Goal: Task Accomplishment & Management: Manage account settings

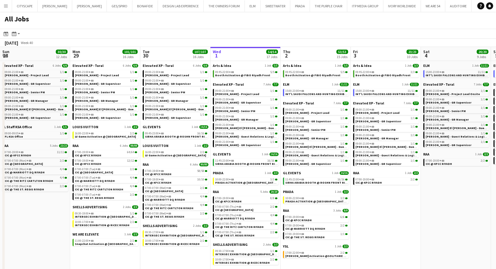
scroll to position [0, 140]
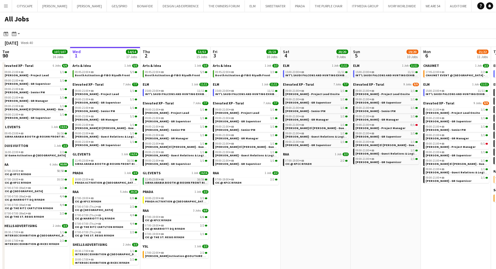
click at [168, 184] on span "SIRHA ARABIA BOOTH @ ROSHN FRONT RIYADH" at bounding box center [178, 183] width 67 height 4
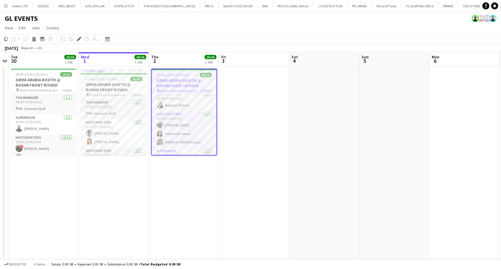
scroll to position [202, 0]
click at [188, 85] on h3 "SIRHA ARABIA BOOTH @ ROSHN FRONT RIYADH" at bounding box center [184, 83] width 65 height 11
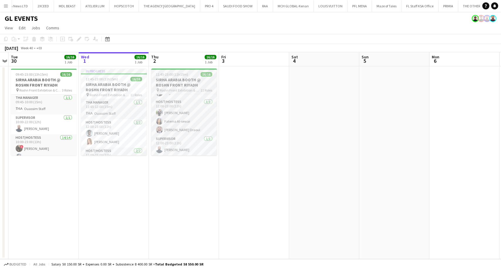
click at [188, 85] on h3 "SIRHA ARABIA BOOTH @ ROSHN FRONT RIYADH" at bounding box center [184, 82] width 66 height 11
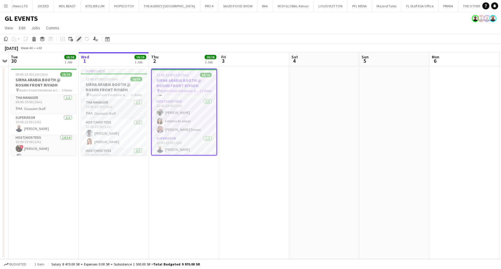
click at [79, 40] on icon "Edit" at bounding box center [79, 39] width 5 height 5
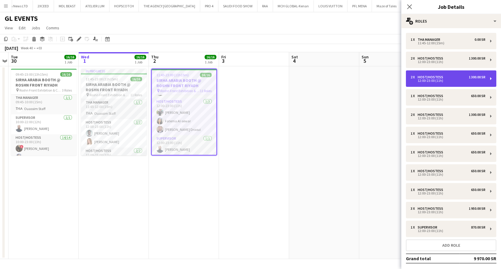
click at [440, 80] on div "12:00-23:00 (11h)" at bounding box center [448, 80] width 75 height 3
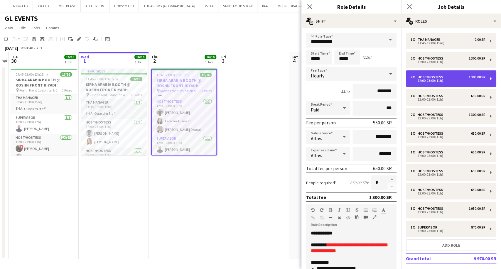
click at [440, 80] on div "12:00-23:00 (11h)" at bounding box center [448, 80] width 75 height 3
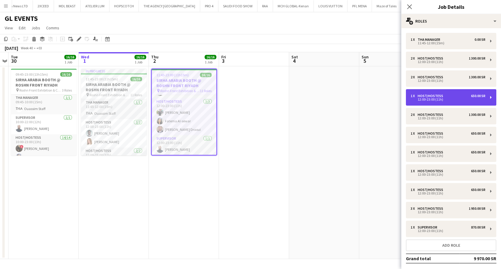
click at [436, 98] on div "12:00-23:00 (11h)" at bounding box center [448, 99] width 75 height 3
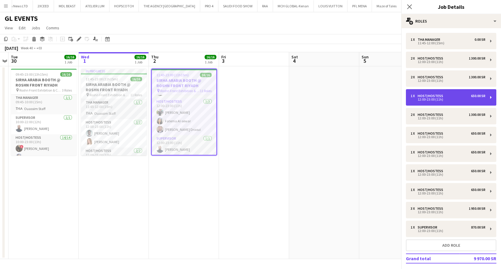
click at [436, 98] on div "12:00-23:00 (11h)" at bounding box center [448, 99] width 75 height 3
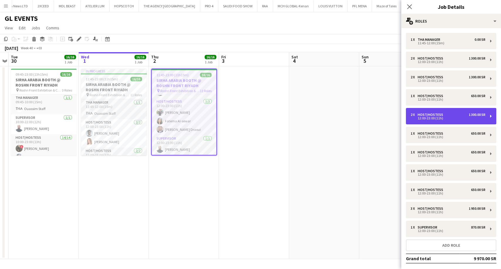
click at [431, 117] on div "12:00-23:00 (11h)" at bounding box center [448, 118] width 75 height 3
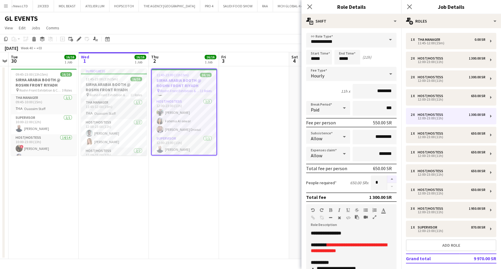
click at [387, 179] on button "button" at bounding box center [391, 180] width 9 height 8
type input "*"
click at [269, 174] on app-date-cell at bounding box center [254, 162] width 70 height 193
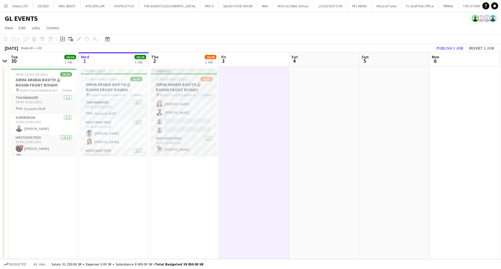
scroll to position [85, 0]
click at [184, 142] on app-card-role "Host/Hostess [DATE] 12:00-23:00 (11h) [PERSON_NAME] [PERSON_NAME] single-neutra…" at bounding box center [184, 134] width 66 height 46
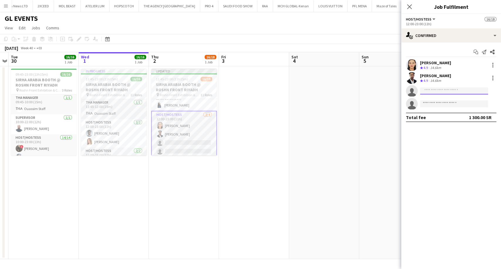
click at [441, 92] on input at bounding box center [454, 91] width 68 height 7
type input "****"
click at [444, 105] on span "[EMAIL_ADDRESS][DOMAIN_NAME]" at bounding box center [454, 104] width 59 height 5
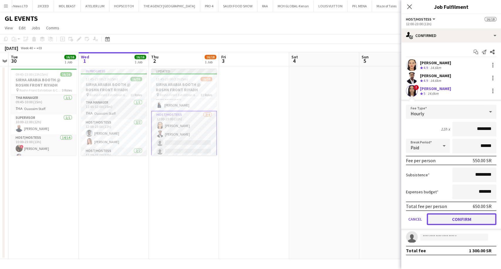
click at [467, 219] on button "Confirm" at bounding box center [462, 220] width 70 height 12
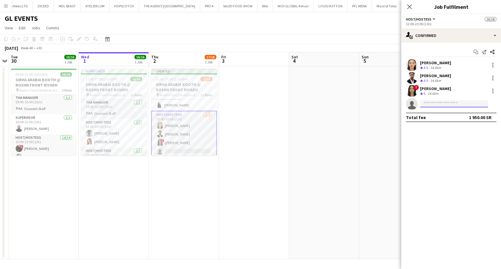
click at [433, 106] on input at bounding box center [454, 103] width 68 height 7
type input "********"
click at [439, 109] on div "[PERSON_NAME] Active [EMAIL_ADDRESS][DOMAIN_NAME] [PHONE_NUMBER]" at bounding box center [454, 117] width 68 height 19
click at [446, 116] on span "[EMAIL_ADDRESS][DOMAIN_NAME]" at bounding box center [454, 117] width 59 height 5
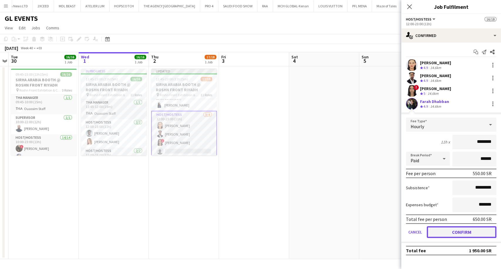
click at [464, 231] on button "Confirm" at bounding box center [462, 233] width 70 height 12
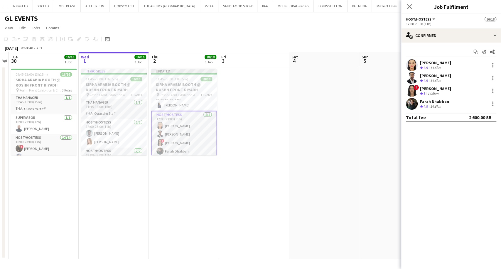
click at [365, 178] on app-date-cell at bounding box center [395, 162] width 70 height 193
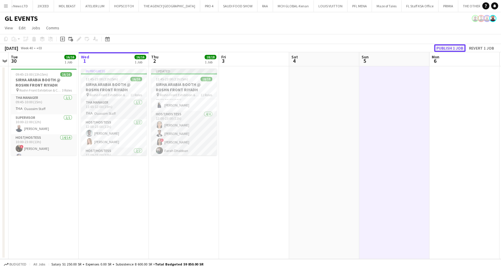
click at [452, 49] on button "Publish 1 job" at bounding box center [449, 48] width 31 height 8
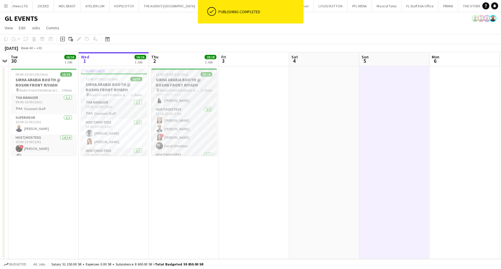
click at [186, 83] on h3 "SIRHA ARABIA BOOTH @ ROSHN FRONT RIYADH" at bounding box center [184, 82] width 66 height 11
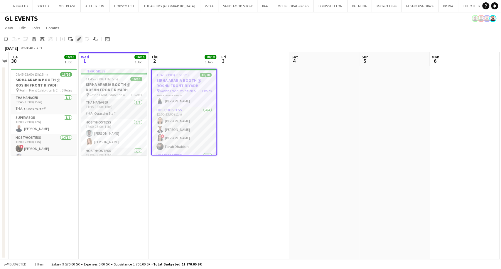
click at [80, 40] on icon "Edit" at bounding box center [79, 39] width 5 height 5
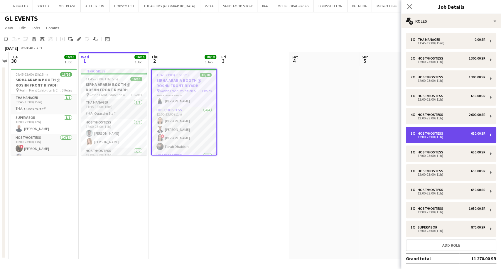
click at [452, 134] on div "1 x Host/Hostess 650.00 SR" at bounding box center [448, 134] width 75 height 4
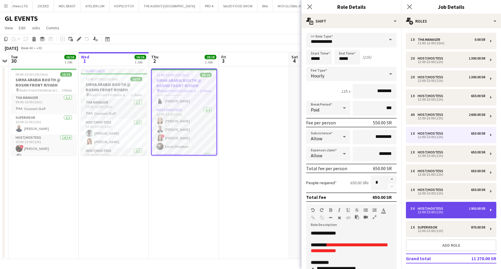
click at [437, 213] on div "12:00-23:00 (11h)" at bounding box center [448, 212] width 75 height 3
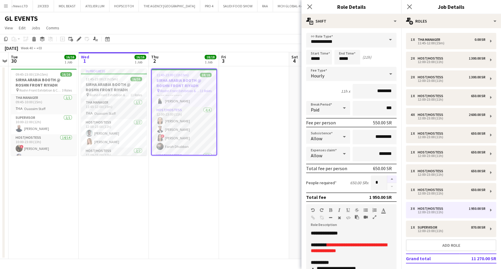
click at [390, 177] on button "button" at bounding box center [391, 180] width 9 height 8
type input "*"
click at [197, 188] on app-date-cell "11:45-23:00 (11h15m) 18/18 SIRHA ARABIA BOOTH @ ROSHN FRONT RIYADH pin Roshn Fr…" at bounding box center [184, 162] width 70 height 193
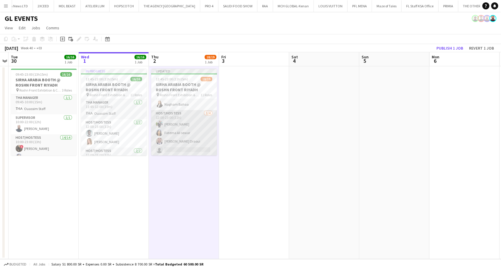
click at [189, 146] on app-card-role "Host/Hostess [DATE] 12:00-23:00 (11h) [PERSON_NAME] [PERSON_NAME] Anas Ghurs Dr…" at bounding box center [184, 133] width 66 height 46
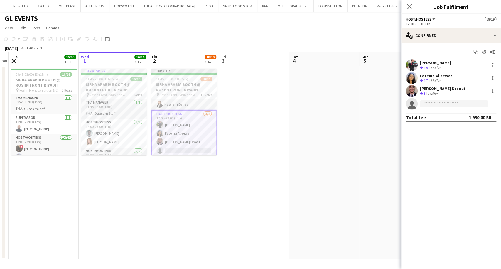
click at [441, 102] on input at bounding box center [454, 103] width 68 height 7
type input "********"
click at [450, 119] on span "[EMAIL_ADDRESS][DOMAIN_NAME]" at bounding box center [454, 117] width 59 height 5
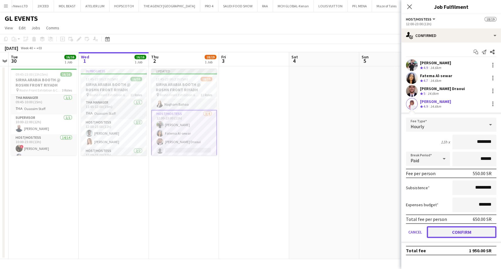
click at [459, 229] on button "Confirm" at bounding box center [462, 233] width 70 height 12
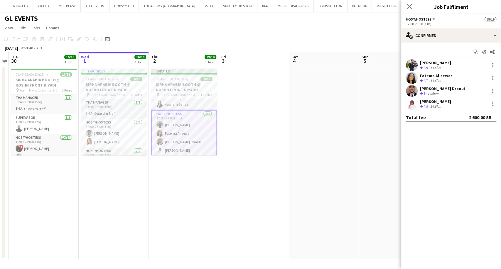
click at [343, 156] on app-date-cell at bounding box center [324, 162] width 70 height 193
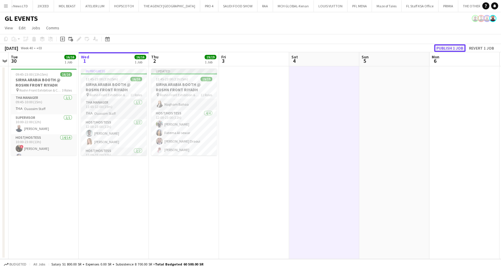
click at [454, 47] on button "Publish 1 job" at bounding box center [449, 48] width 31 height 8
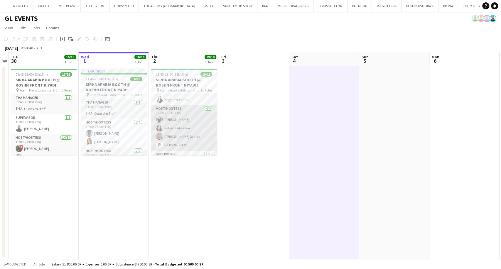
click at [183, 142] on app-card-role "Host/Hostess [DATE] 12:00-23:00 (11h) [PERSON_NAME] [PERSON_NAME] Anas Ghurs [P…" at bounding box center [184, 128] width 66 height 46
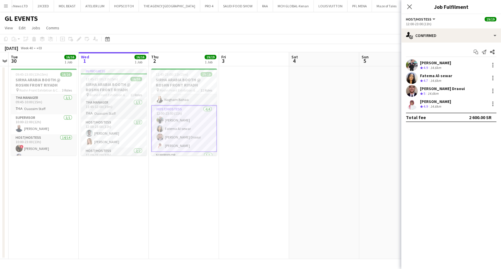
click at [431, 106] on div "14.6km" at bounding box center [435, 106] width 13 height 5
